Goal: Transaction & Acquisition: Subscribe to service/newsletter

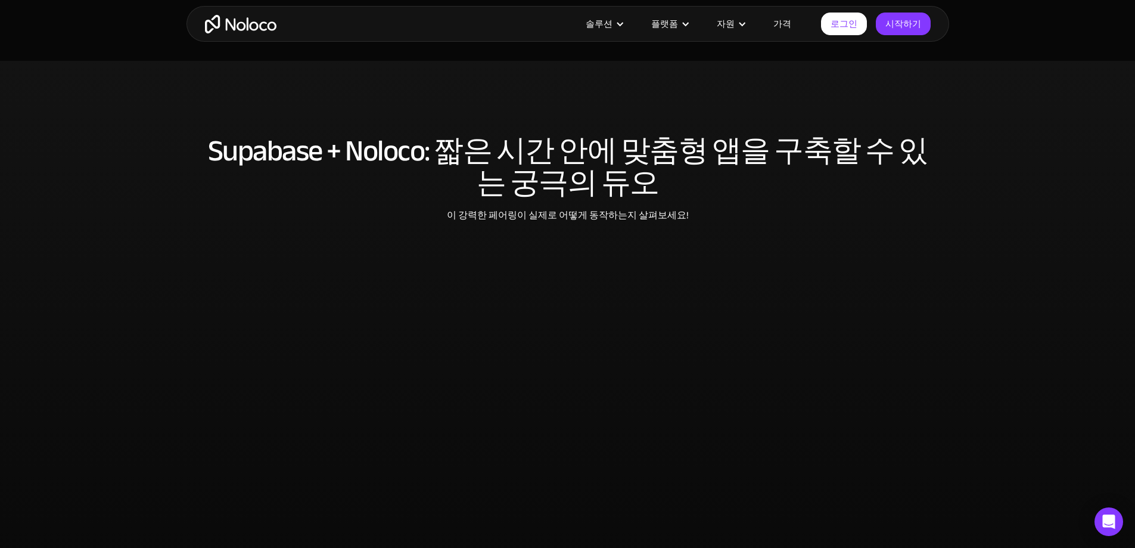
scroll to position [2544, 0]
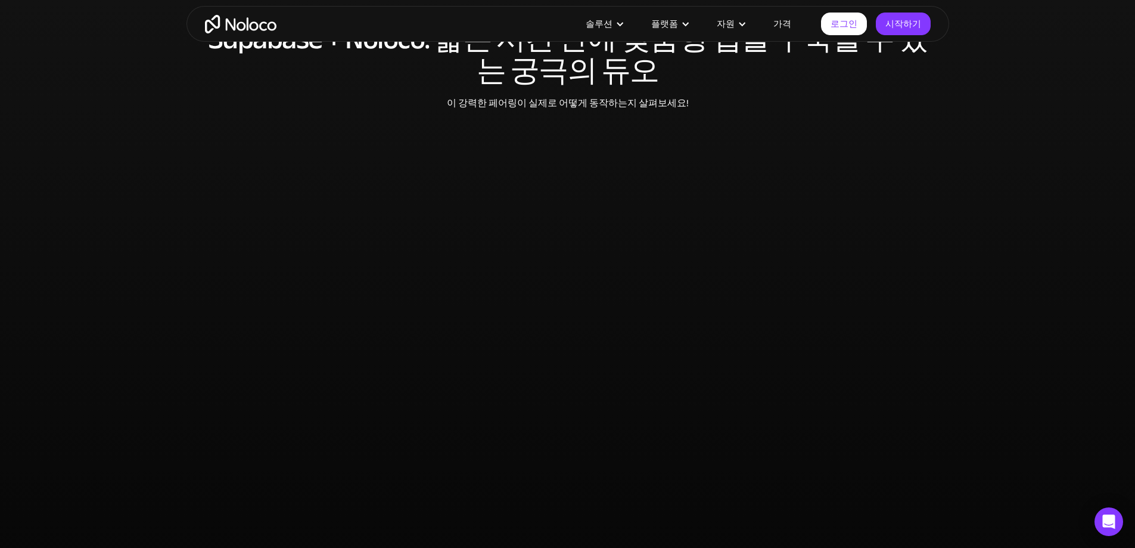
click at [1081, 163] on section "Supabase + Noloco: 짧은 시간 안에 맞춤형 앱을 구축 할 수 있는 궁극의 듀오 이 강력한 페어링이 실제로 어떻게 동작하는지 살펴…" at bounding box center [567, 259] width 1135 height 620
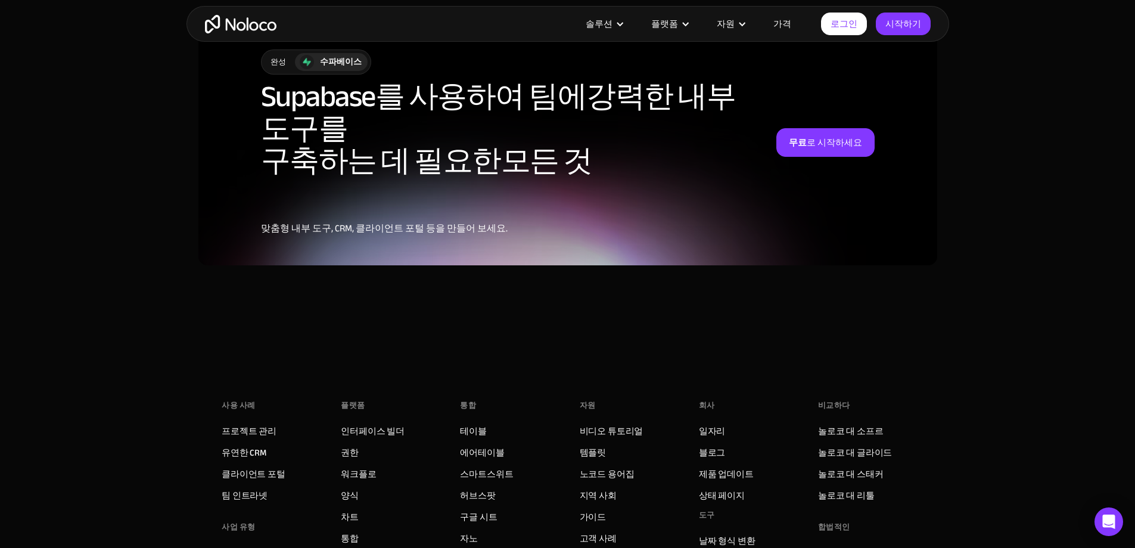
scroll to position [3378, 0]
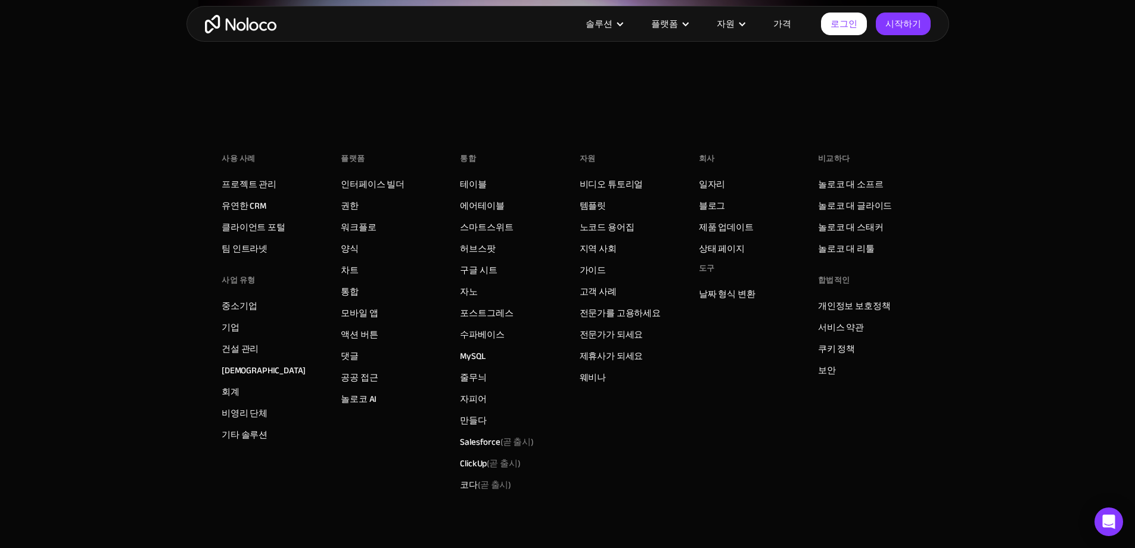
click at [375, 36] on div "솔루션 사용 사례 사업 유형 프로젝트 관리 완벽하게 사용자 정의 가능한 Noloco 백오피스 앱 으로 고객, 사용자 또는 리드를 추적하세요 .…" at bounding box center [567, 24] width 763 height 36
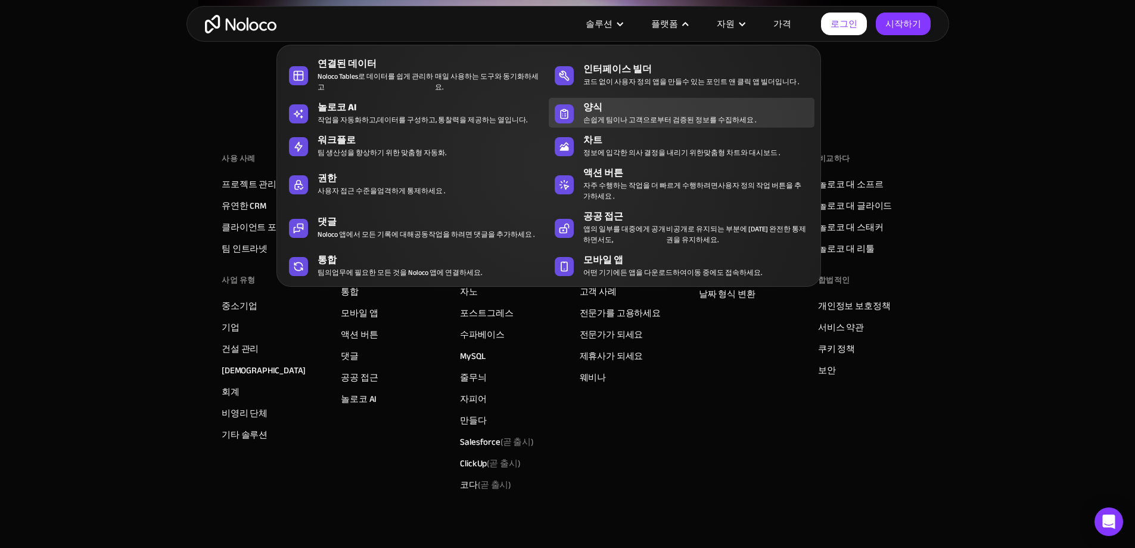
click at [661, 113] on font "으로부터 검증된 정보를 수집하세요 ." at bounding box center [699, 119] width 113 height 13
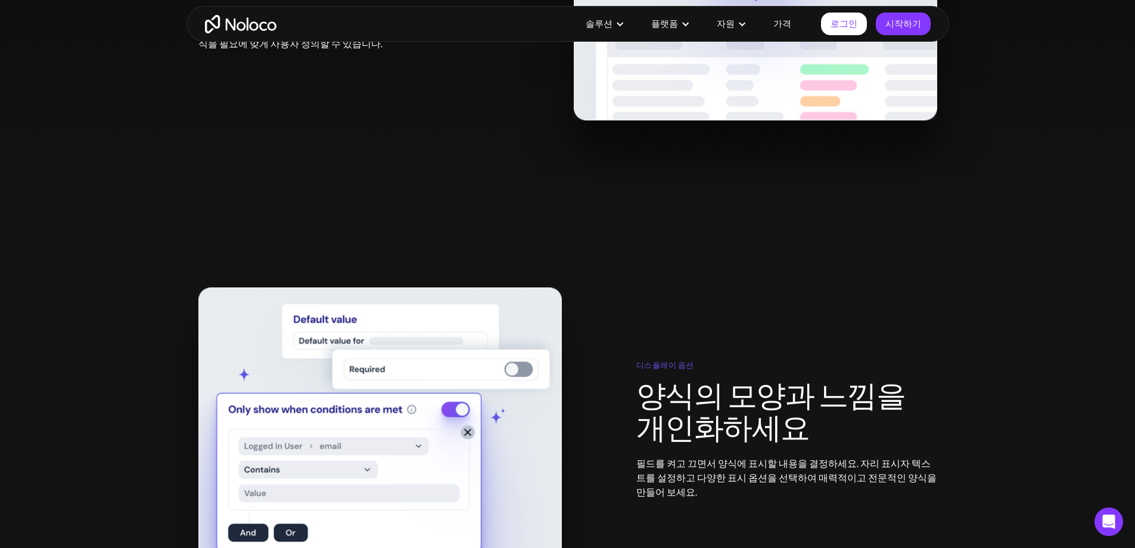
scroll to position [894, 0]
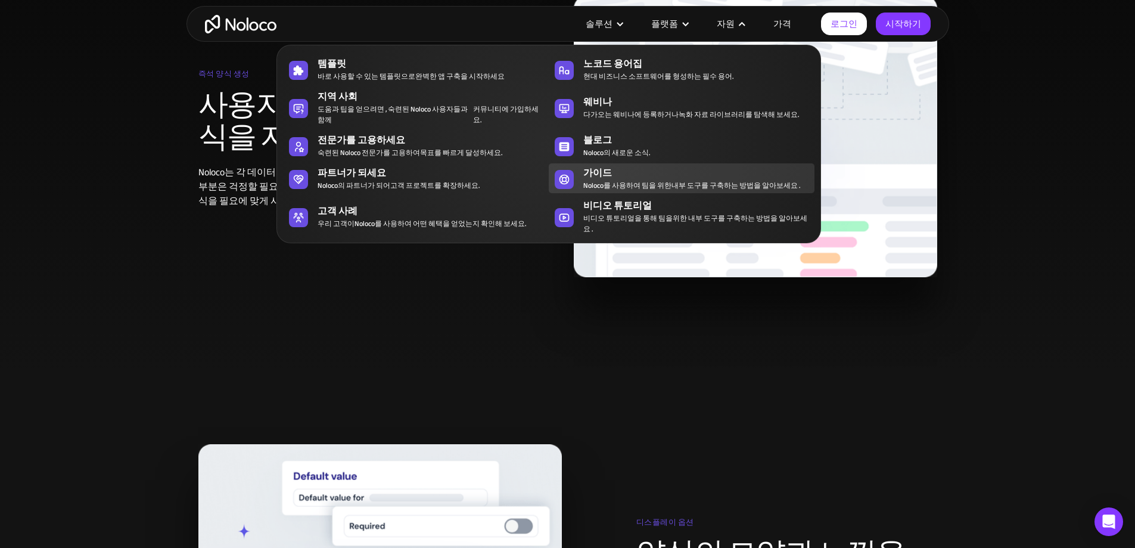
click at [689, 173] on div "가이드" at bounding box center [701, 173] width 237 height 14
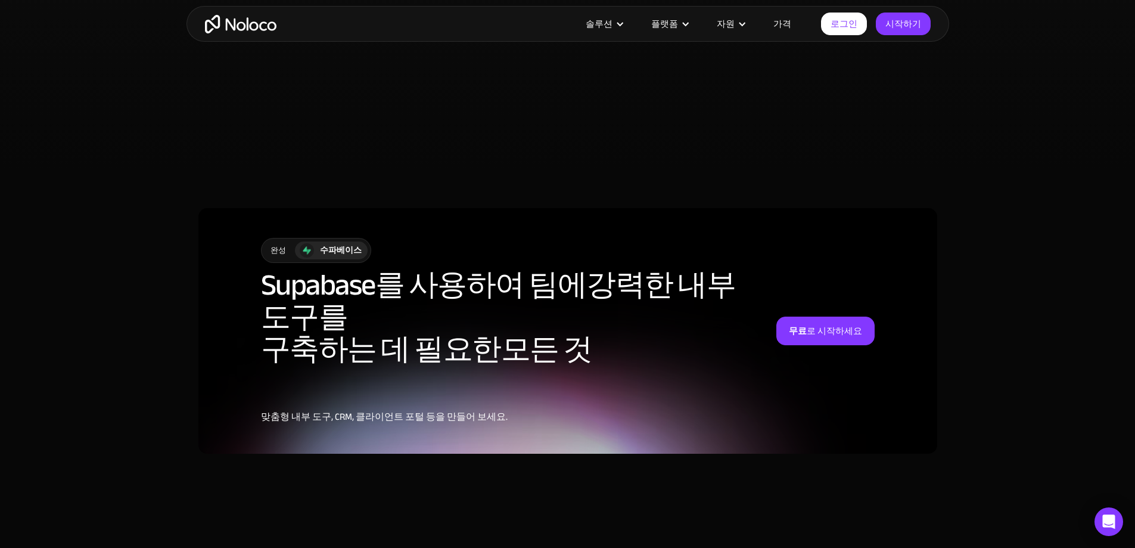
scroll to position [3241, 0]
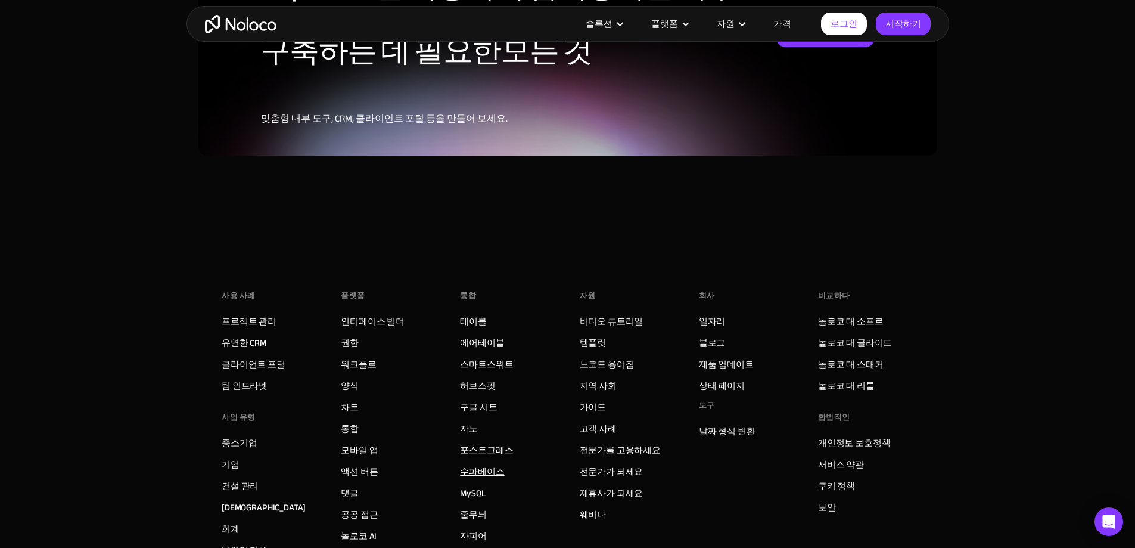
drag, startPoint x: 479, startPoint y: 394, endPoint x: 485, endPoint y: 396, distance: 6.4
click at [479, 463] on font "수파베이스" at bounding box center [482, 471] width 44 height 17
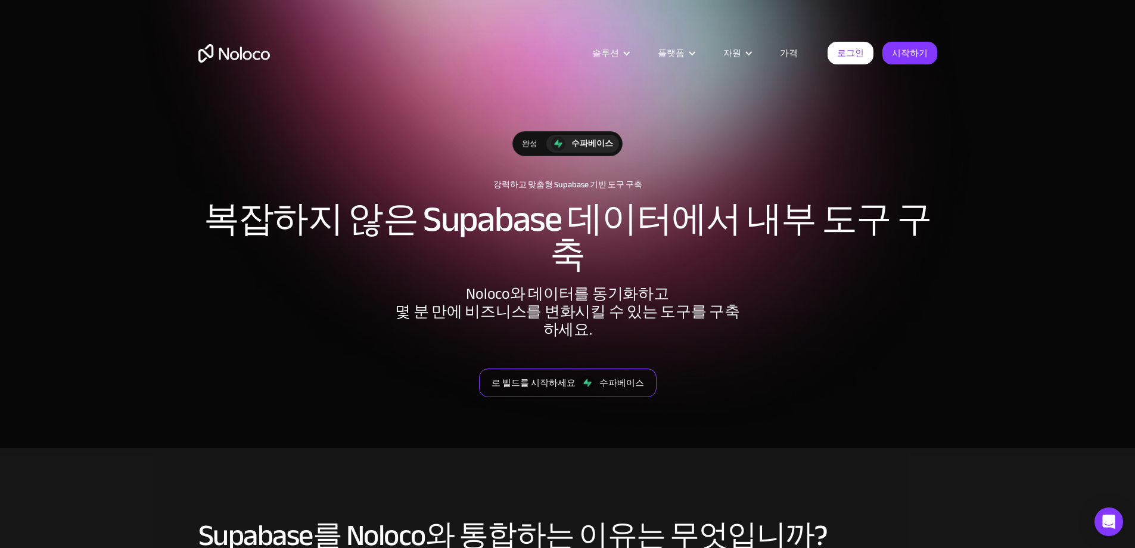
click at [583, 375] on img at bounding box center [587, 382] width 14 height 14
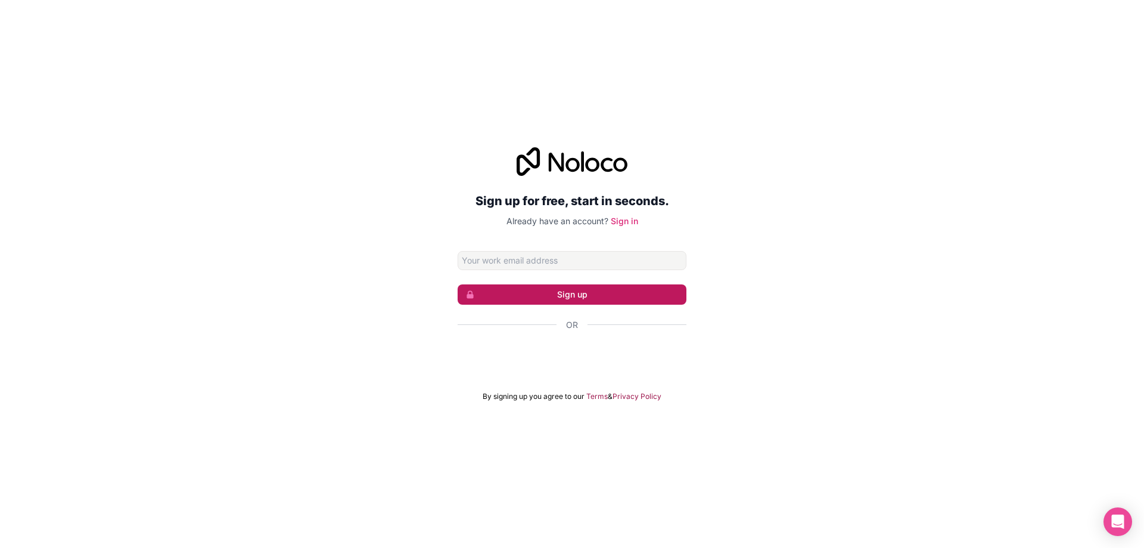
type input "[EMAIL_ADDRESS][DOMAIN_NAME]"
click at [599, 294] on button "Sign up" at bounding box center [572, 294] width 229 height 20
click at [629, 223] on link "Sign in" at bounding box center [624, 221] width 27 height 10
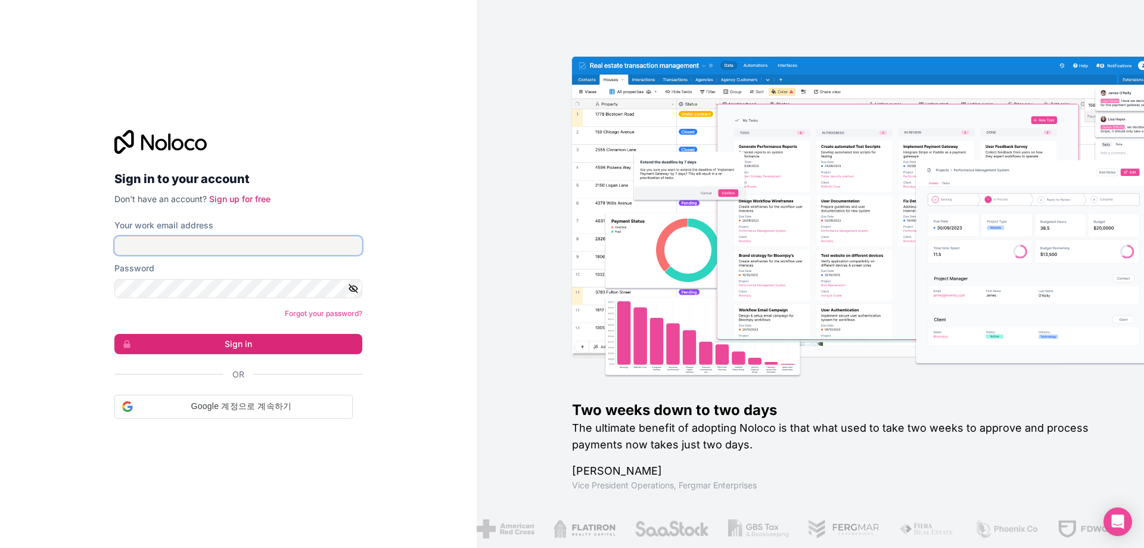
type input "mrdalse@nate.com"
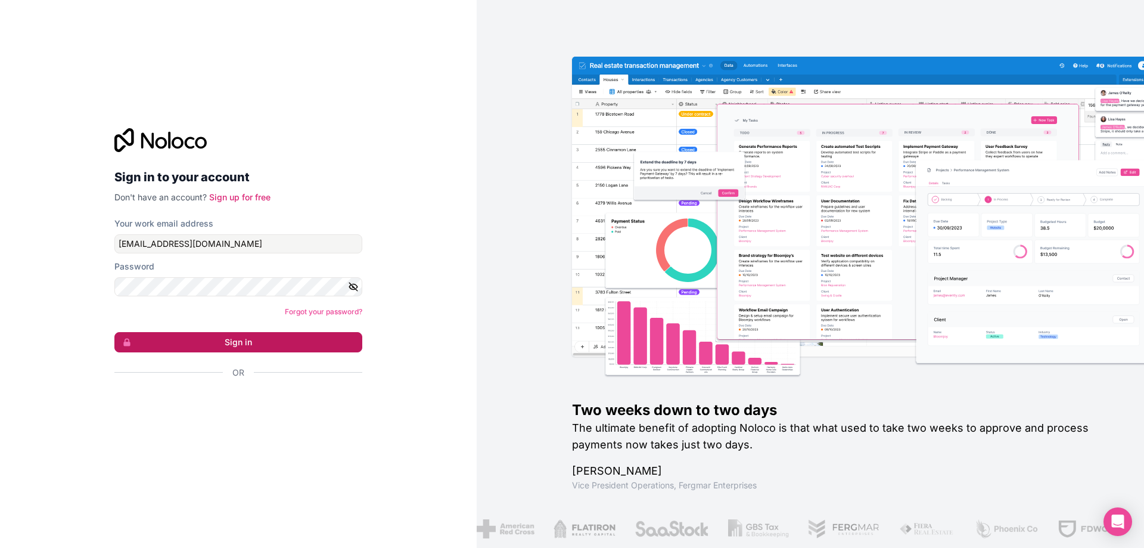
click at [233, 346] on button "Sign in" at bounding box center [238, 342] width 248 height 20
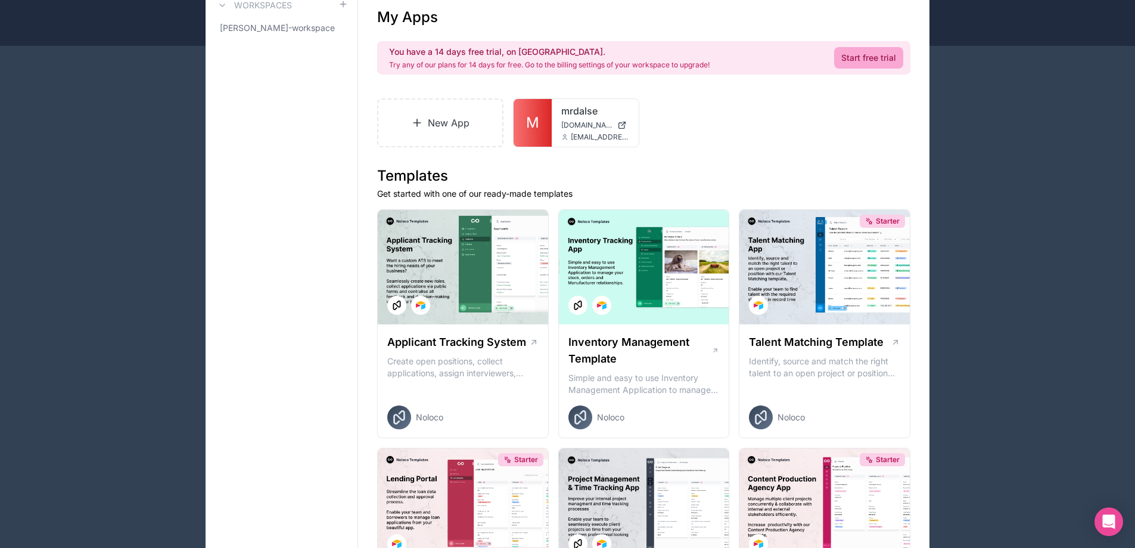
scroll to position [54, 0]
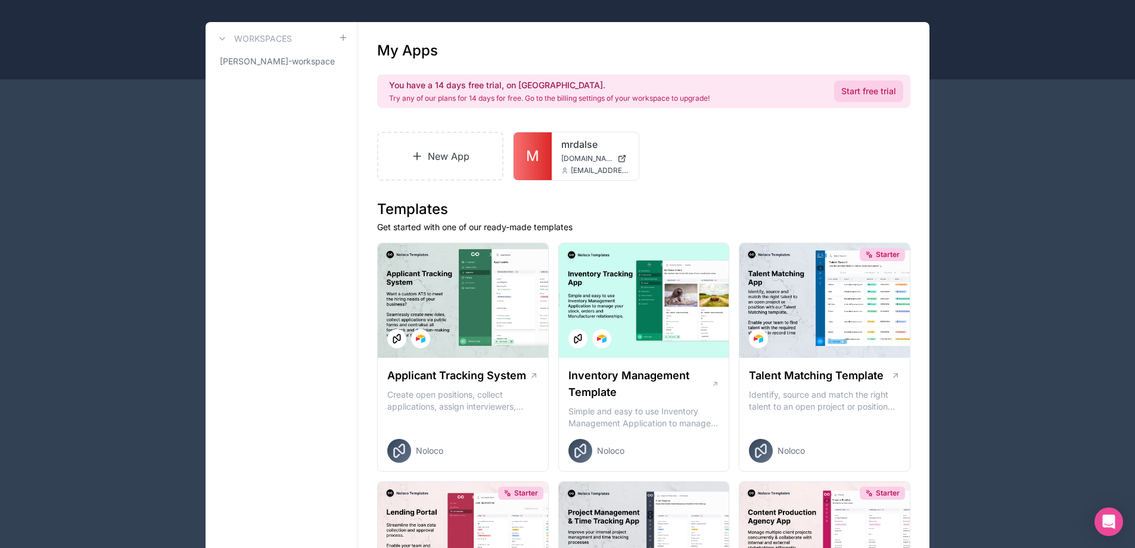
click at [876, 94] on link "Start free trial" at bounding box center [868, 90] width 69 height 21
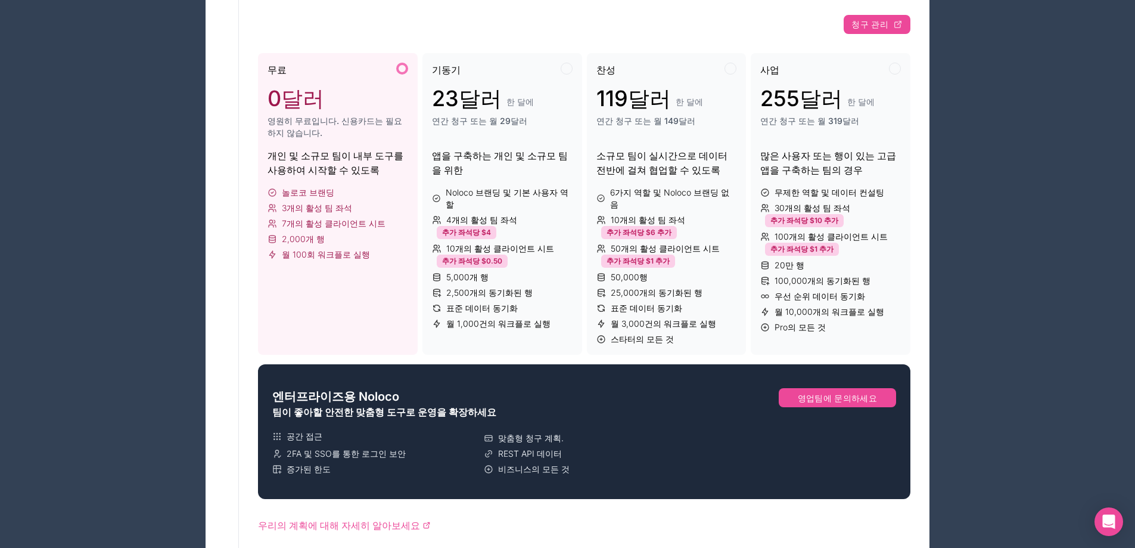
scroll to position [157, 0]
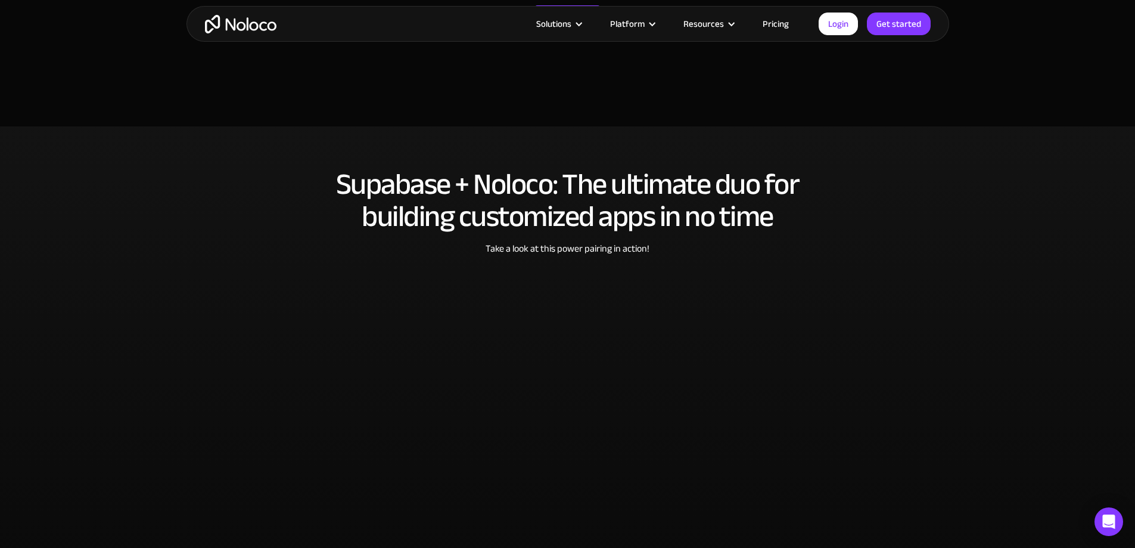
scroll to position [2383, 0]
